Goal: Go to known website: Access a specific website the user already knows

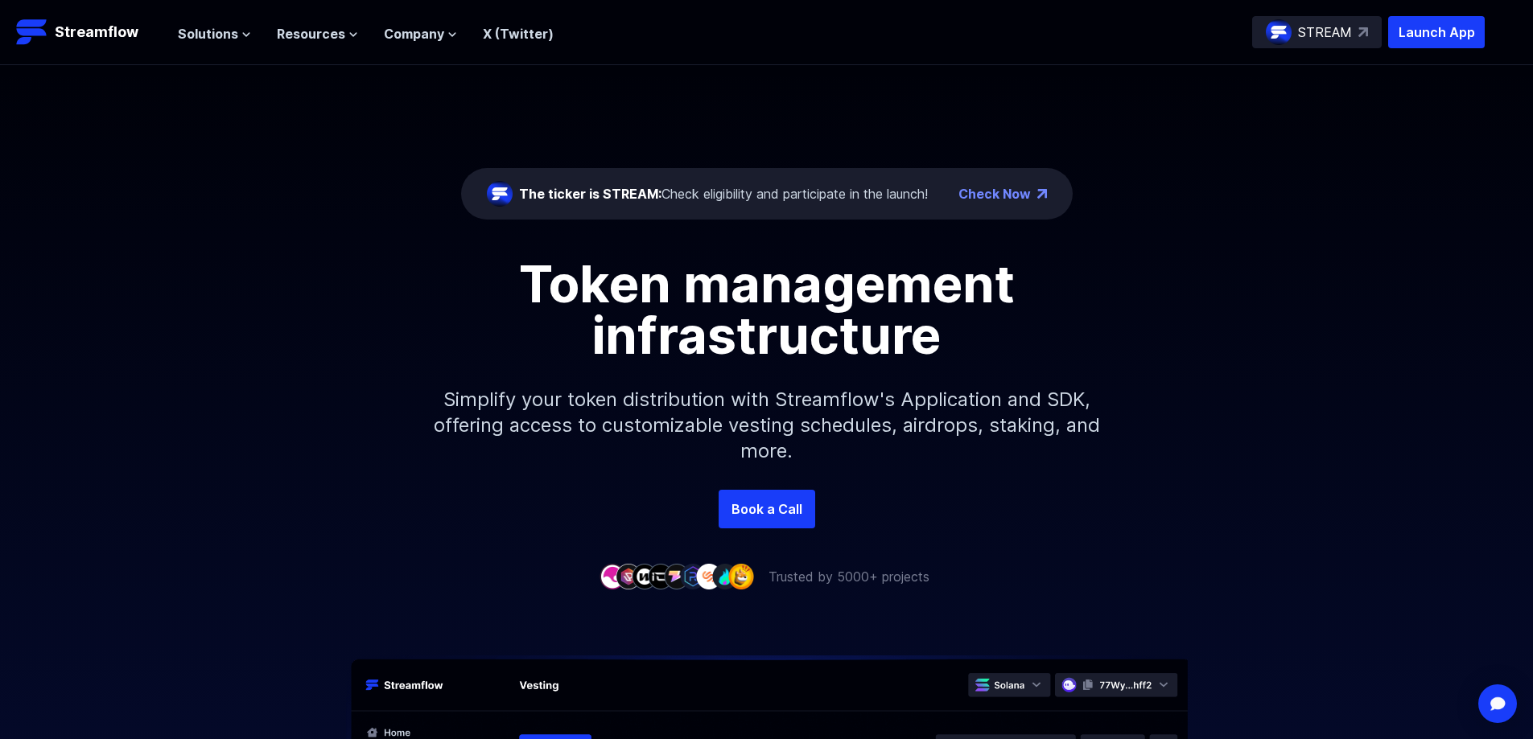
click at [734, 580] on img at bounding box center [741, 576] width 26 height 25
click at [737, 579] on img at bounding box center [741, 576] width 26 height 25
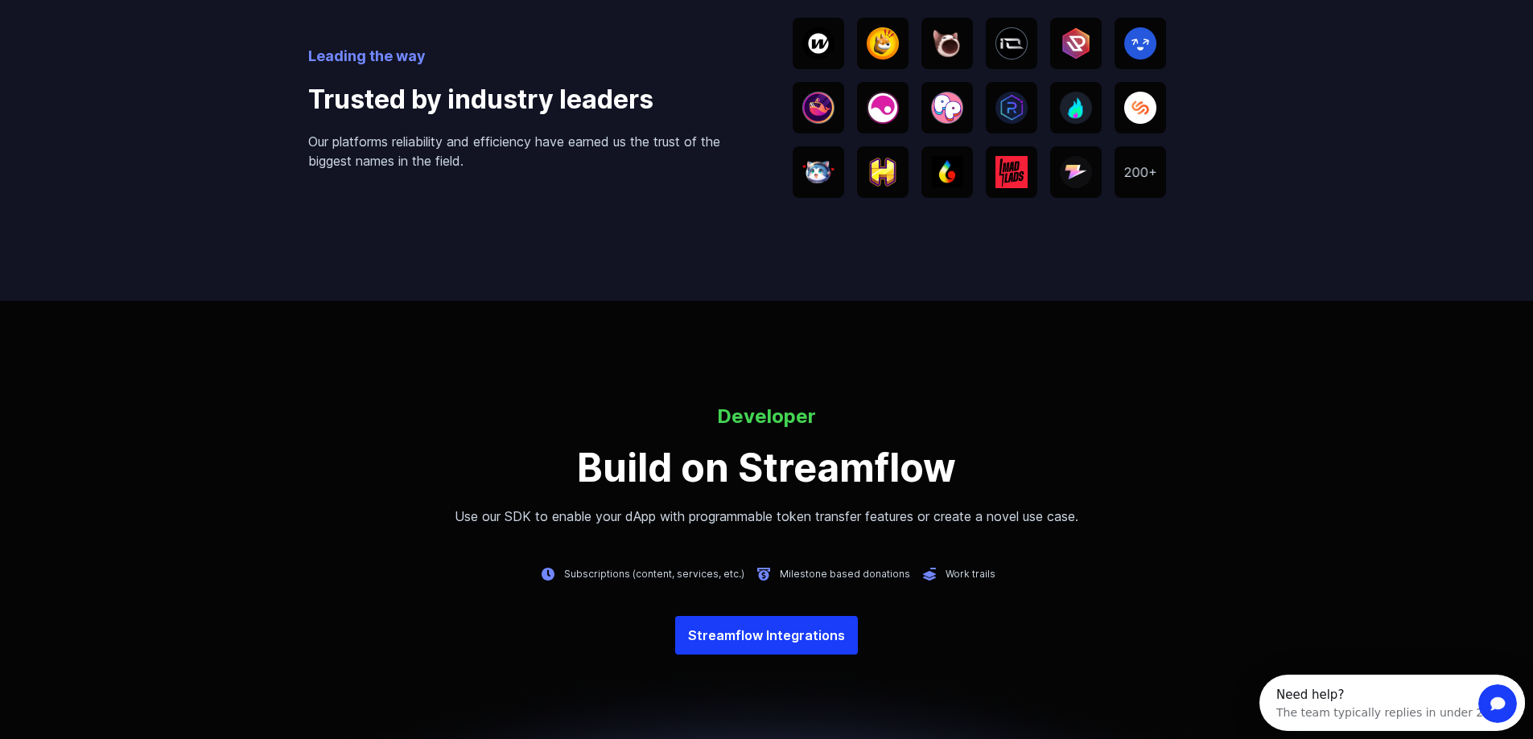
scroll to position [3022, 0]
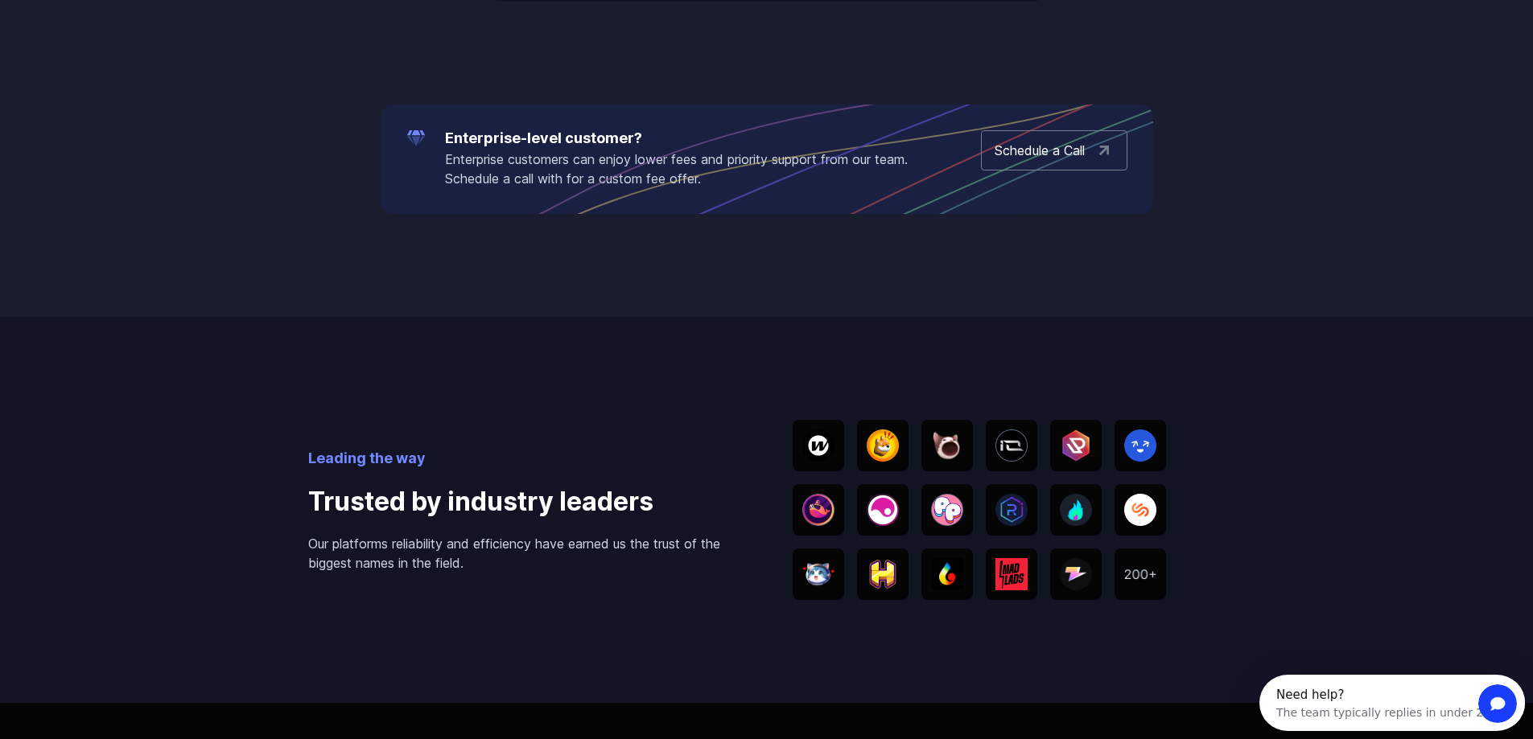
click at [879, 446] on img at bounding box center [883, 446] width 32 height 32
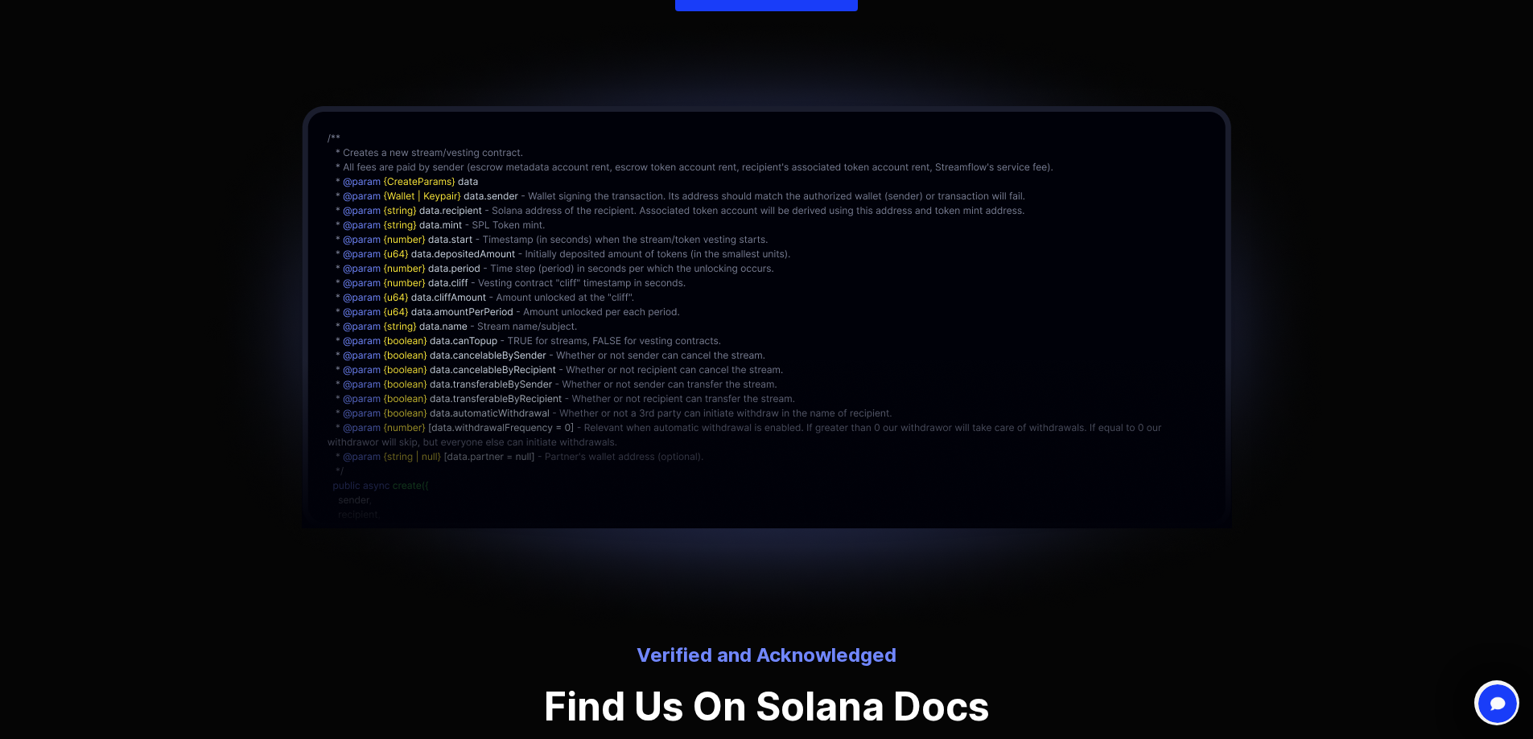
scroll to position [4586, 0]
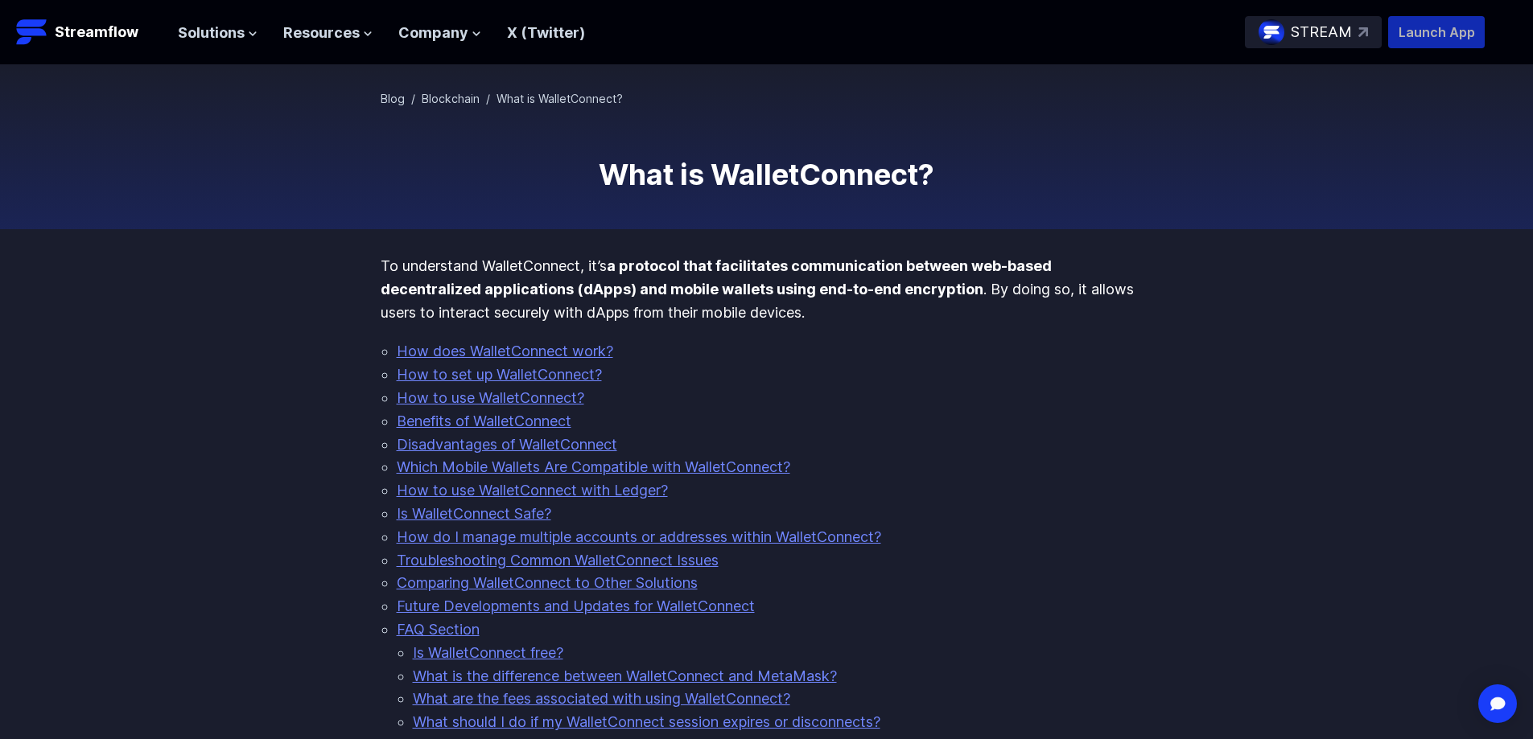
click at [1430, 30] on p "Launch App" at bounding box center [1436, 32] width 97 height 32
